Goal: Transaction & Acquisition: Purchase product/service

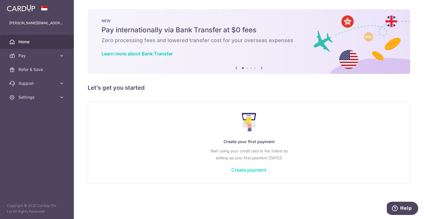
click at [245, 172] on link "Create payment" at bounding box center [248, 170] width 35 height 6
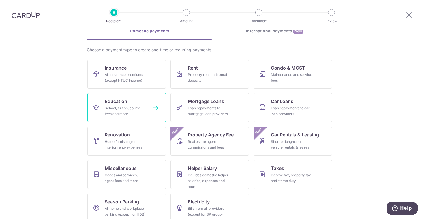
scroll to position [33, 0]
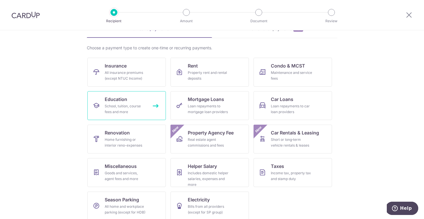
click at [115, 107] on div "School, tuition, course fees and more" at bounding box center [125, 109] width 41 height 12
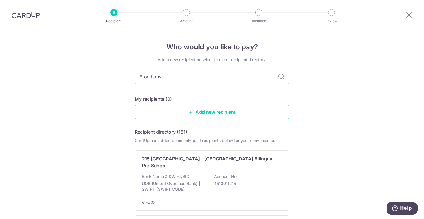
type input "Eton house"
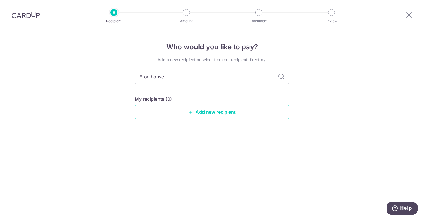
click at [282, 76] on icon at bounding box center [281, 76] width 7 height 7
click at [262, 79] on input "Eton house" at bounding box center [212, 76] width 154 height 14
type input "islander"
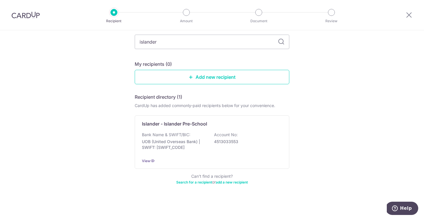
scroll to position [35, 0]
click at [235, 75] on link "Add new recipient" at bounding box center [212, 77] width 154 height 14
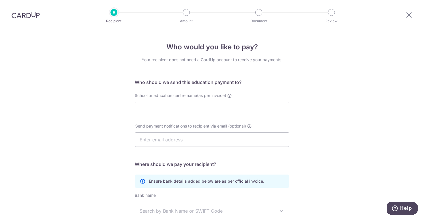
click at [193, 108] on input "School or education centre name(as per invoice)" at bounding box center [212, 109] width 154 height 14
type input "E"
type input "i"
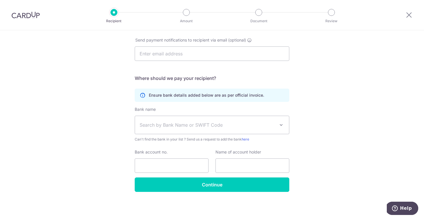
scroll to position [86, 0]
type input "Islander Pre-School Pte Ltd"
click at [154, 128] on span "Search by Bank Name or SWIFT Code" at bounding box center [206, 124] width 135 height 7
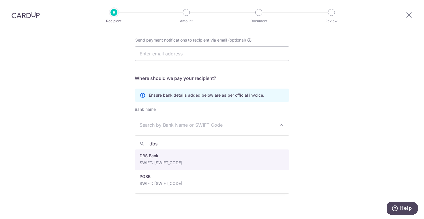
type input "dbs"
select select "6"
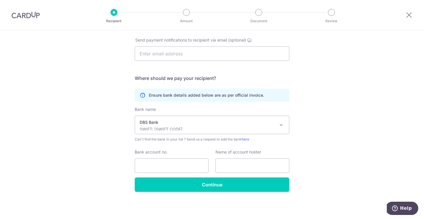
click at [157, 156] on div "Bank account no." at bounding box center [172, 161] width 74 height 24
click at [154, 169] on input "Bank account no." at bounding box center [172, 165] width 74 height 14
type input "88547713034"
type input "Islander Pre-School Pte Ltd"
click at [321, 139] on div "Who would you like to pay? Your recipient does not need a CardUp account to rec…" at bounding box center [212, 81] width 424 height 274
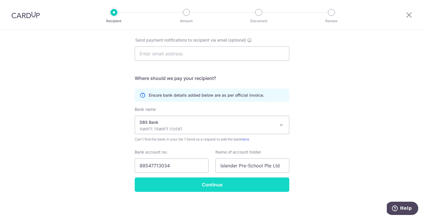
click at [247, 185] on input "Continue" at bounding box center [212, 184] width 154 height 14
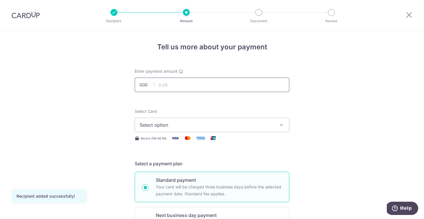
click at [232, 87] on input "text" at bounding box center [212, 85] width 154 height 14
type input "7,651.80"
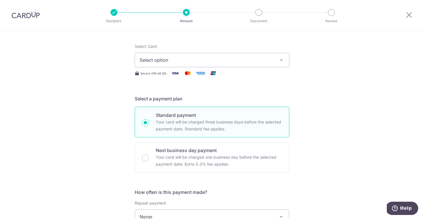
scroll to position [46, 0]
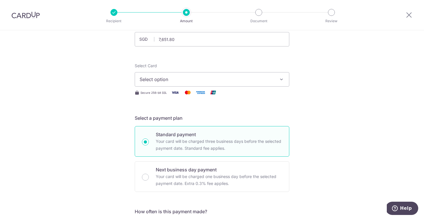
click at [215, 80] on span "Select option" at bounding box center [206, 79] width 134 height 7
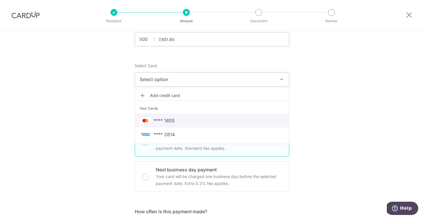
click at [182, 120] on span "**** 1655" at bounding box center [211, 120] width 145 height 7
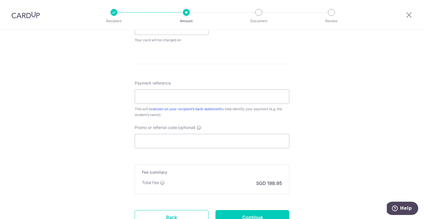
scroll to position [284, 0]
click at [273, 142] on input "Promo or referral code (optional)" at bounding box center [212, 140] width 154 height 14
paste input "OFF225"
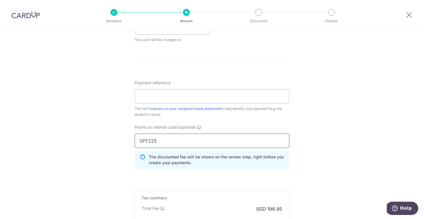
type input "OFF225"
click at [335, 139] on div "Tell us more about your payment Enter payment amount SGD 7,651.80 7651.80 Recip…" at bounding box center [212, 19] width 424 height 547
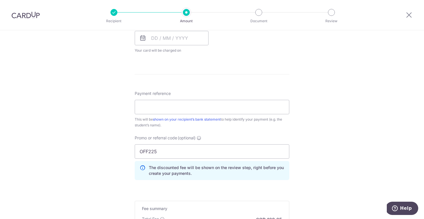
scroll to position [275, 0]
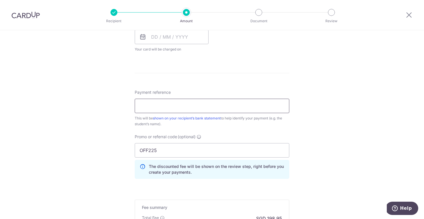
click at [262, 110] on input "Payment reference" at bounding box center [212, 106] width 154 height 14
type input "SG-019-IN25-0377"
click at [360, 88] on div "Tell us more about your payment Enter payment amount SGD 7,651.80 7651.80 Recip…" at bounding box center [212, 28] width 424 height 547
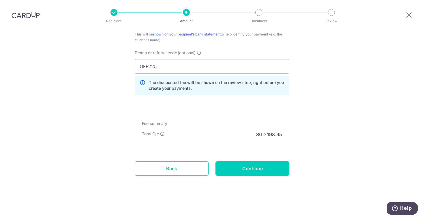
scroll to position [359, 0]
click at [267, 167] on input "Continue" at bounding box center [252, 168] width 74 height 14
type input "Create Schedule"
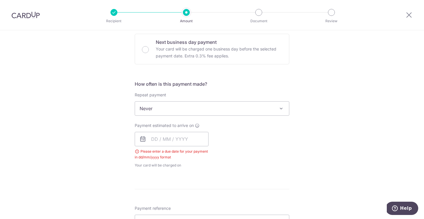
scroll to position [173, 0]
click at [186, 142] on input "text" at bounding box center [172, 138] width 74 height 14
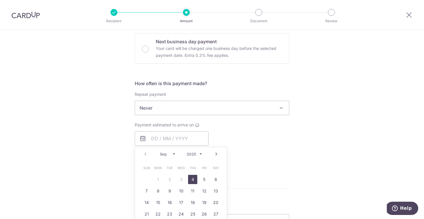
click at [193, 178] on link "4" at bounding box center [192, 179] width 9 height 9
type input "[DATE]"
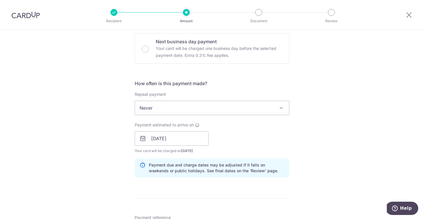
click at [303, 147] on div "Tell us more about your payment Enter payment amount SGD 7,651.80 7651.80 Selec…" at bounding box center [212, 142] width 424 height 571
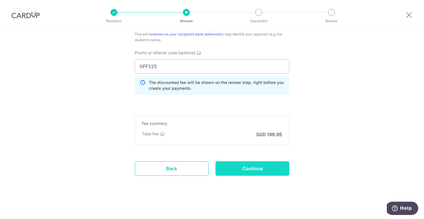
scroll to position [382, 0]
click at [274, 168] on input "Continue" at bounding box center [252, 168] width 74 height 14
type input "Create Schedule"
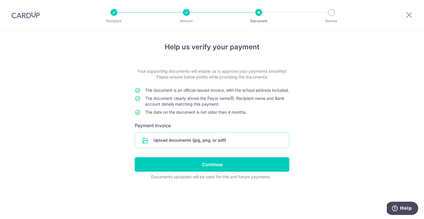
click at [190, 145] on input "file" at bounding box center [212, 140] width 154 height 15
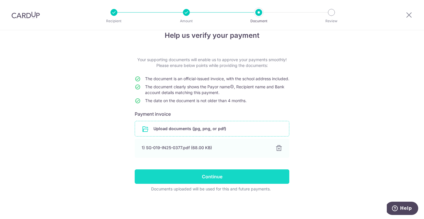
scroll to position [17, 0]
click at [272, 178] on input "Continue" at bounding box center [212, 176] width 154 height 14
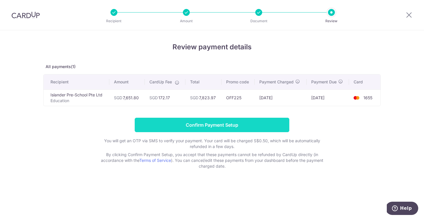
click at [183, 125] on input "Confirm Payment Setup" at bounding box center [212, 125] width 154 height 14
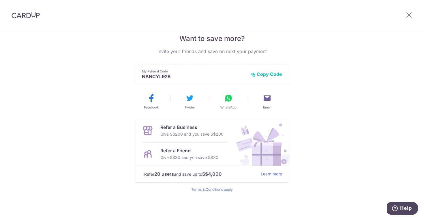
scroll to position [120, 0]
click at [406, 19] on div at bounding box center [409, 15] width 30 height 30
click at [407, 15] on icon at bounding box center [408, 14] width 7 height 7
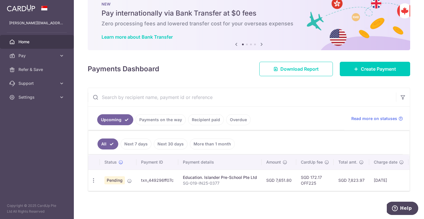
scroll to position [17, 0]
click at [64, 58] on icon at bounding box center [62, 56] width 6 height 6
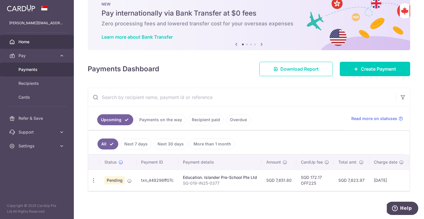
click at [37, 70] on span "Payments" at bounding box center [37, 70] width 38 height 6
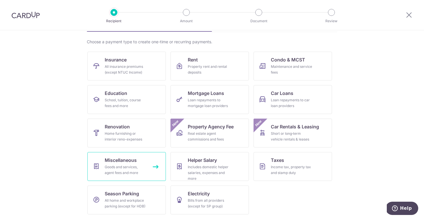
scroll to position [39, 0]
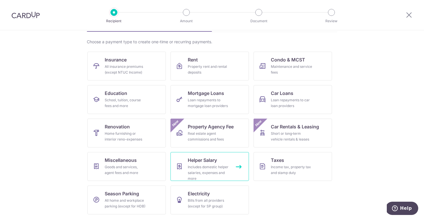
click at [188, 168] on div "Includes domestic helper salaries, expenses and more" at bounding box center [208, 172] width 41 height 17
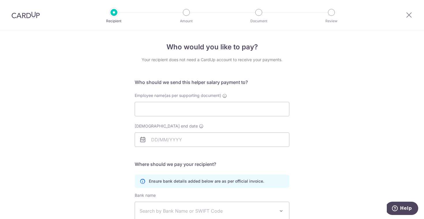
click at [29, 14] on img at bounding box center [26, 15] width 28 height 7
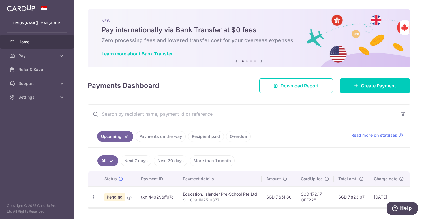
click at [31, 6] on img at bounding box center [21, 8] width 28 height 7
click at [57, 97] on link "Settings" at bounding box center [37, 97] width 74 height 14
